Goal: Complete application form

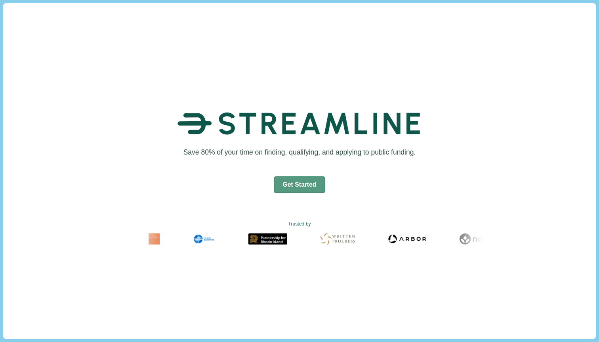
click at [306, 183] on button "Get Started" at bounding box center [300, 184] width 52 height 17
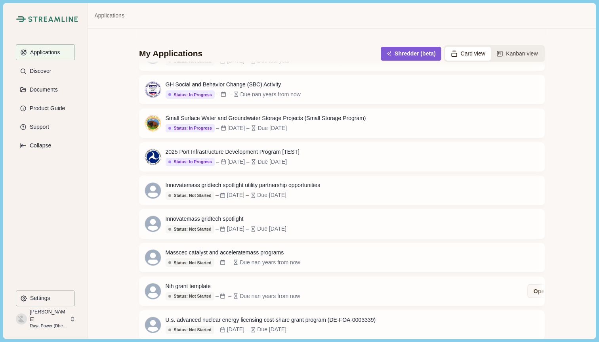
scroll to position [1877, 0]
click at [63, 323] on p "Raya Power (Dhen's Copy)" at bounding box center [48, 326] width 37 height 6
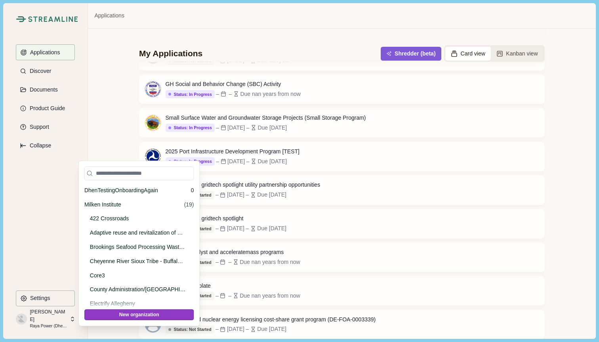
scroll to position [22502, 0]
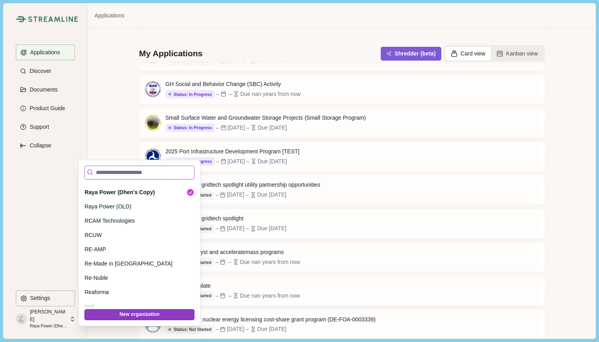
click at [149, 176] on input at bounding box center [139, 173] width 110 height 14
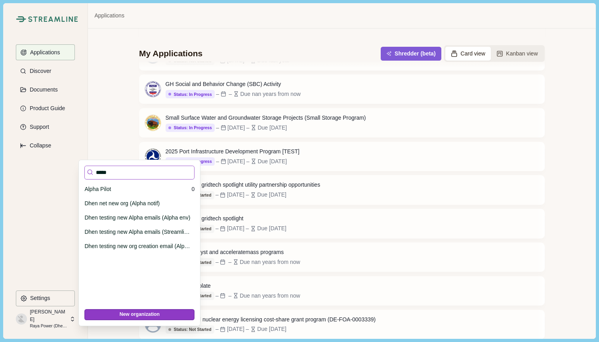
scroll to position [0, 0]
type input "*****"
click at [150, 187] on p "Alpha Pilot" at bounding box center [136, 189] width 104 height 8
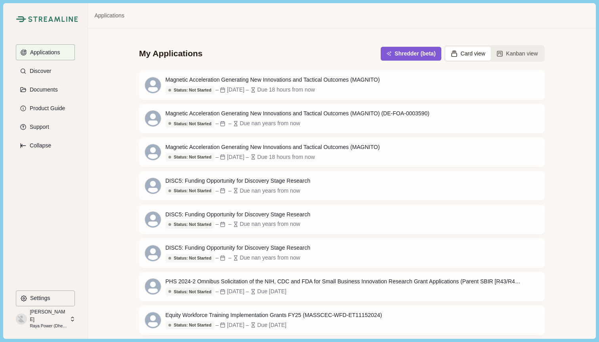
scroll to position [2431, 0]
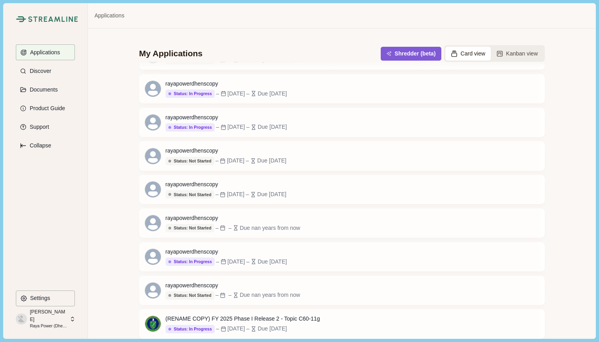
click at [57, 323] on p "Raya Power (Dhen's Copy)" at bounding box center [48, 326] width 37 height 6
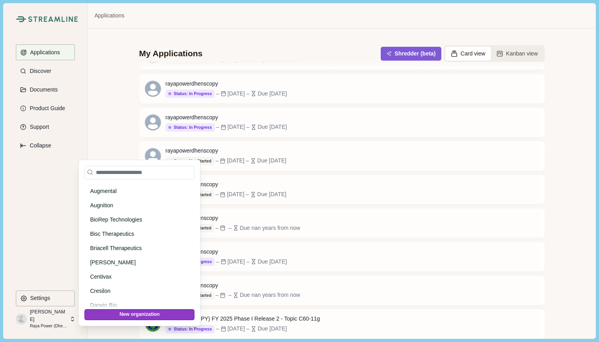
scroll to position [1184, 0]
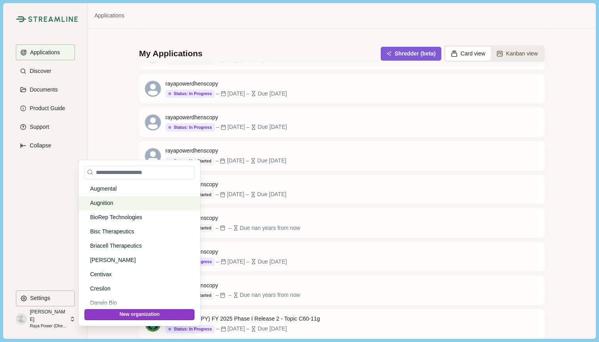
click at [150, 198] on div "Augnition" at bounding box center [139, 203] width 121 height 14
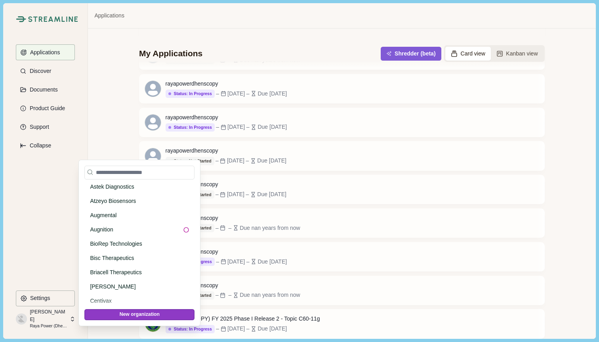
scroll to position [1147, 0]
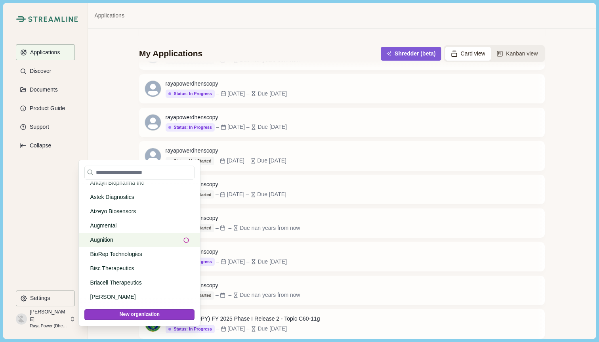
click at [128, 239] on p "Augnition" at bounding box center [134, 240] width 88 height 8
click at [101, 229] on p "Augmental" at bounding box center [138, 225] width 96 height 8
